Goal: Task Accomplishment & Management: Manage account settings

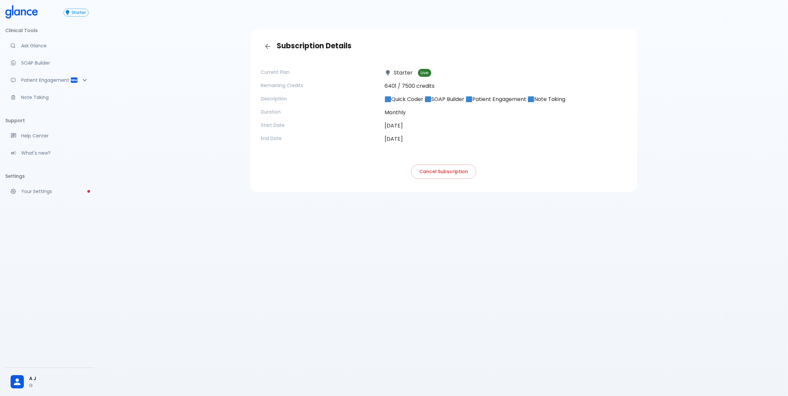
click at [429, 96] on p "🟦Quick Coder 🟦SOAP Builder 🟦Patient Engagement 🟦Note Taking" at bounding box center [505, 99] width 242 height 8
click at [429, 95] on p "🟦Quick Coder 🟦SOAP Builder 🟦Patient Engagement 🟦Note Taking" at bounding box center [505, 99] width 242 height 8
drag, startPoint x: 429, startPoint y: 95, endPoint x: 387, endPoint y: 85, distance: 43.6
click at [429, 95] on p "🟦Quick Coder 🟦SOAP Builder 🟦Patient Engagement 🟦Note Taking" at bounding box center [505, 99] width 242 height 8
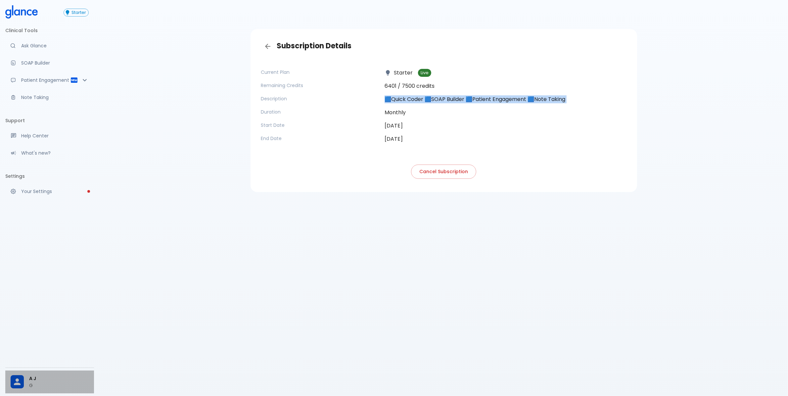
click at [32, 372] on div "A J G" at bounding box center [49, 381] width 89 height 23
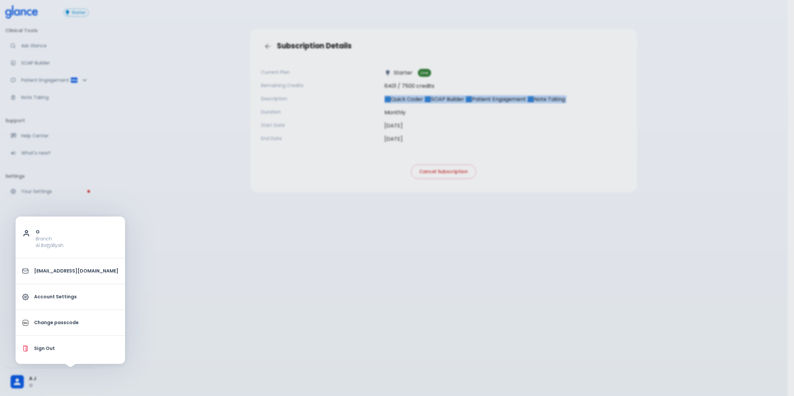
click at [41, 350] on p "Sign Out" at bounding box center [76, 348] width 84 height 7
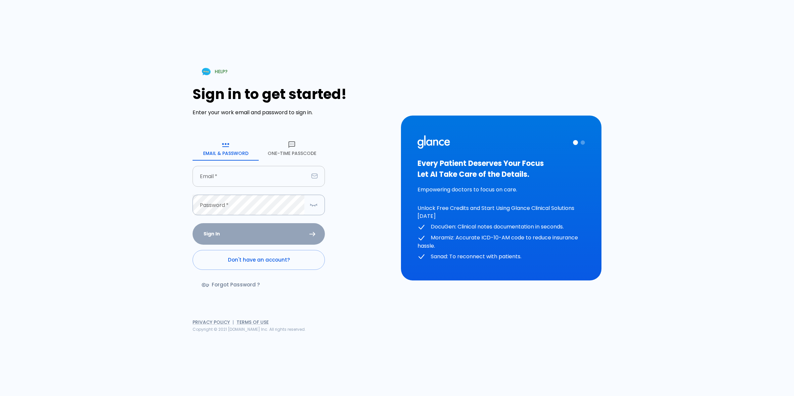
click at [273, 178] on input "Email   *" at bounding box center [251, 176] width 116 height 21
click at [384, 196] on div "Sign in to get started! Enter your work email and password to sign in. Email & …" at bounding box center [293, 192] width 200 height 213
click at [278, 175] on input "fu" at bounding box center [251, 176] width 116 height 21
type input "[EMAIL_ADDRESS][DOMAIN_NAME]"
click at [298, 146] on button "One-Time Passcode" at bounding box center [292, 149] width 66 height 24
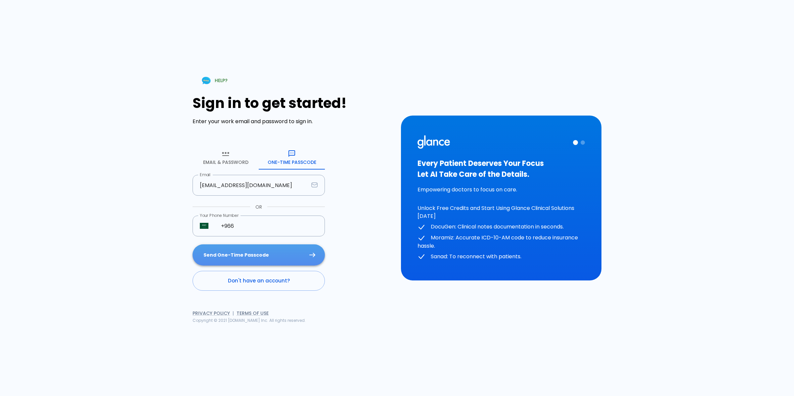
click at [285, 247] on button "Send One-Time Passcode" at bounding box center [259, 254] width 132 height 21
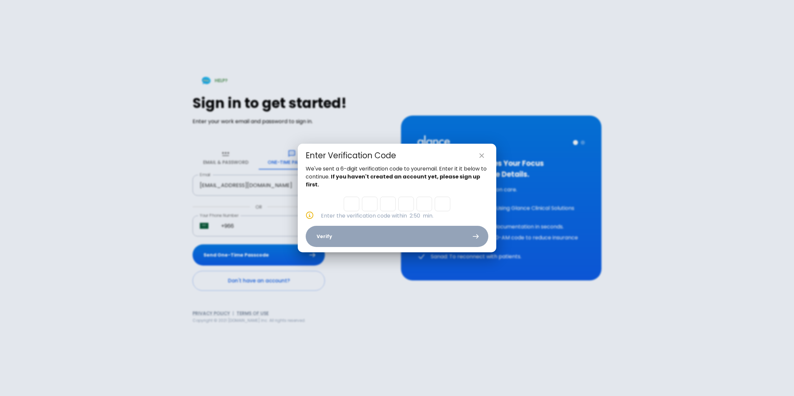
click at [353, 202] on input "Please enter OTP character 1" at bounding box center [352, 203] width 16 height 15
paste input "9"
type input "3"
type input "5"
type input "1"
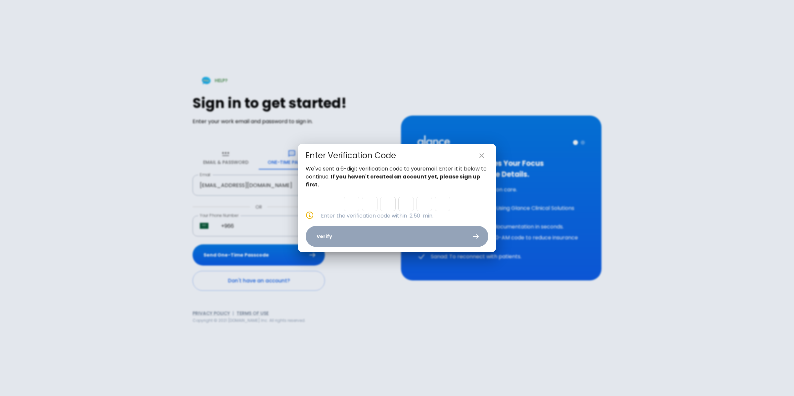
type input "3"
type input "8"
type input "9"
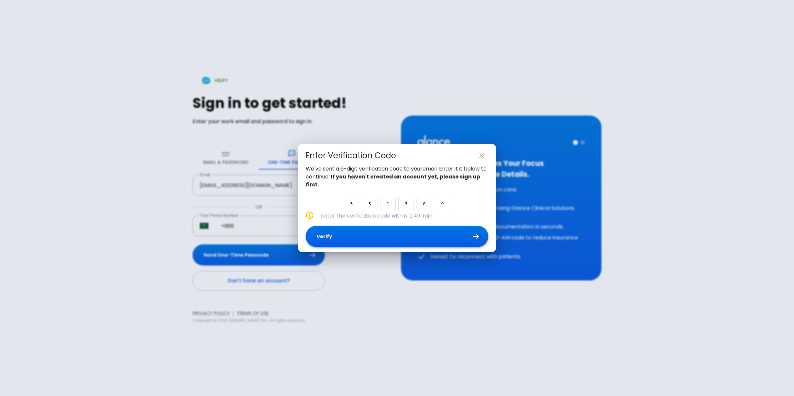
click at [382, 227] on button "Verify" at bounding box center [397, 236] width 183 height 21
